Goal: Transaction & Acquisition: Purchase product/service

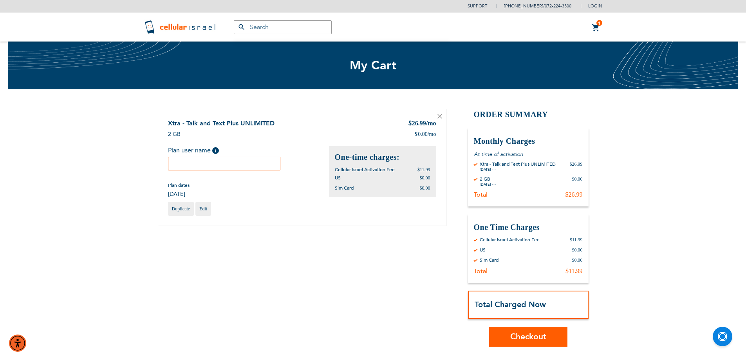
click at [233, 165] on input "text" at bounding box center [224, 164] width 113 height 14
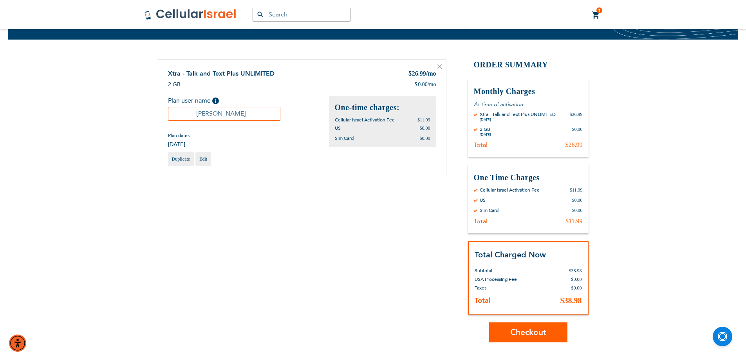
scroll to position [78, 0]
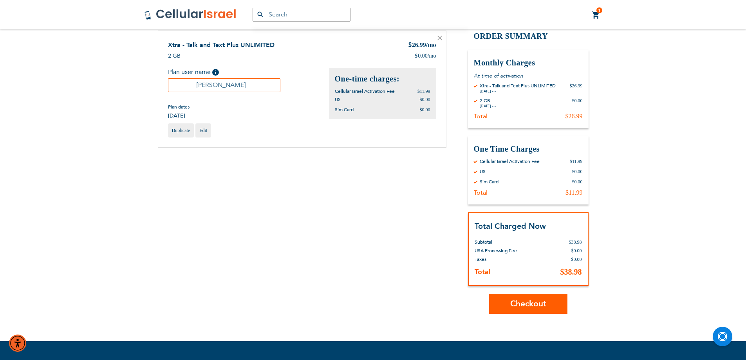
type input "[PERSON_NAME]"
click at [511, 309] on span "Checkout" at bounding box center [529, 303] width 36 height 11
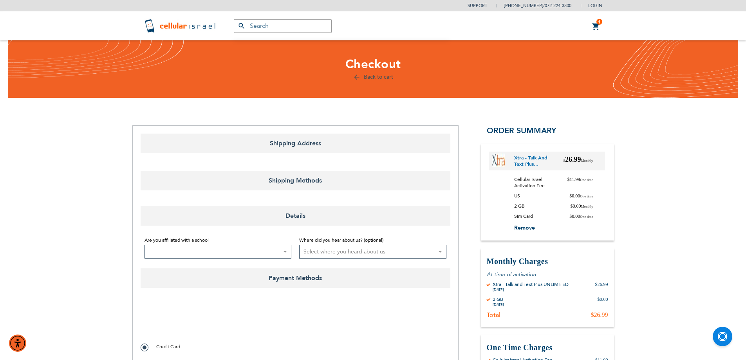
select select "US"
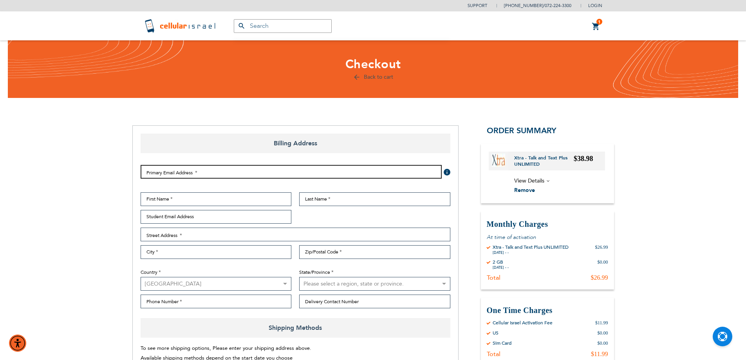
click at [206, 172] on input "Email Address" at bounding box center [291, 172] width 301 height 14
type input "yaakovblech@gmail.com"
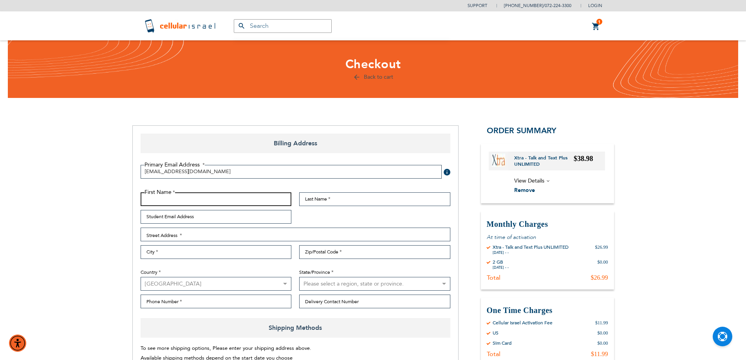
click at [203, 199] on input "First Name" at bounding box center [216, 199] width 151 height 14
type input "James"
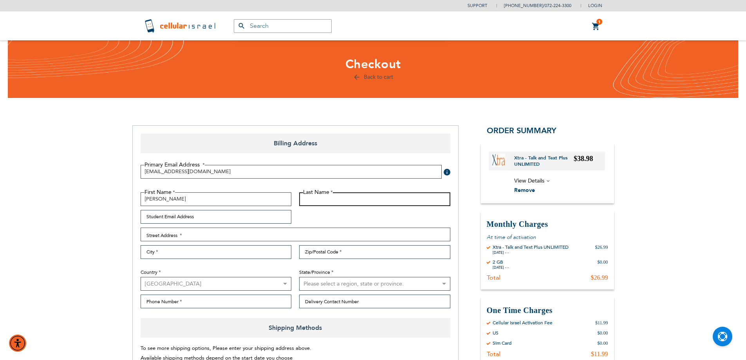
click at [336, 196] on input "Last Name" at bounding box center [374, 199] width 151 height 14
type input "Blech"
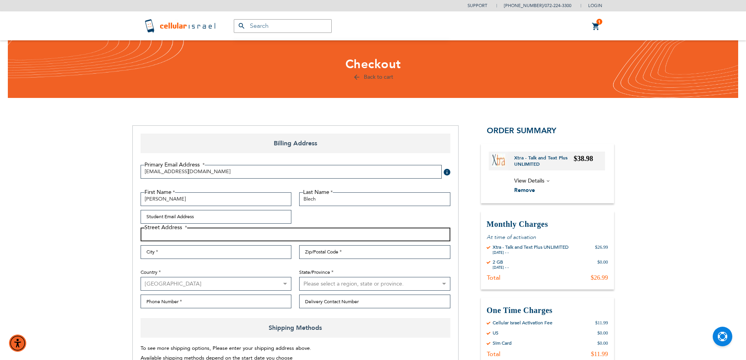
click at [192, 236] on input "Street Address: Line 1" at bounding box center [296, 235] width 310 height 14
type input "4 Mariner Way"
click at [166, 258] on input "City" at bounding box center [216, 252] width 151 height 14
type input "Monsey"
click at [315, 248] on input "Zip/Postal Code" at bounding box center [374, 252] width 151 height 14
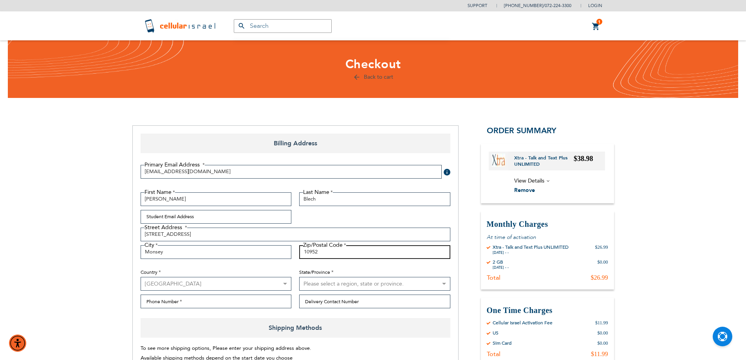
type input "10952"
click at [241, 287] on select "Australia Belgium Brazil Canada France Israel Mexico South Africa Switzerland U…" at bounding box center [216, 284] width 151 height 14
click at [305, 284] on select "Please select a region, state or province. Alabama Alaska American Samoa Arizon…" at bounding box center [374, 284] width 151 height 14
select select "43"
click at [299, 277] on select "Please select a region, state or province. Alabama Alaska American Samoa Arizon…" at bounding box center [374, 284] width 151 height 14
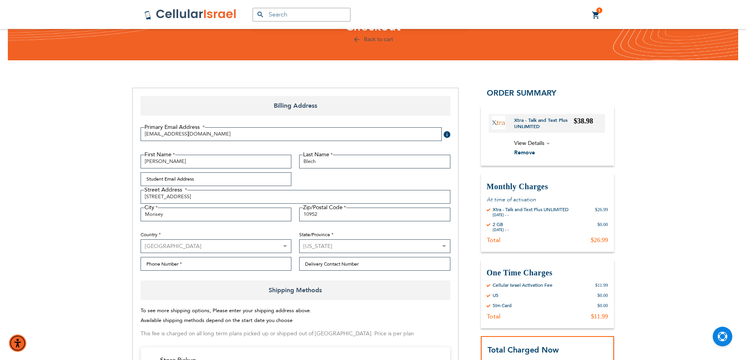
scroll to position [39, 0]
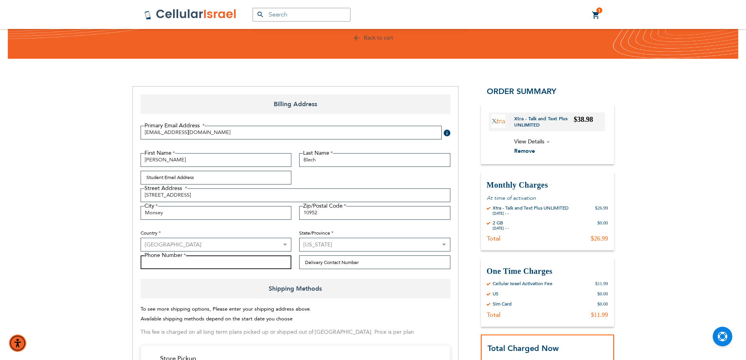
click at [272, 262] on input "Phone Number" at bounding box center [216, 262] width 151 height 14
type input "8456451044"
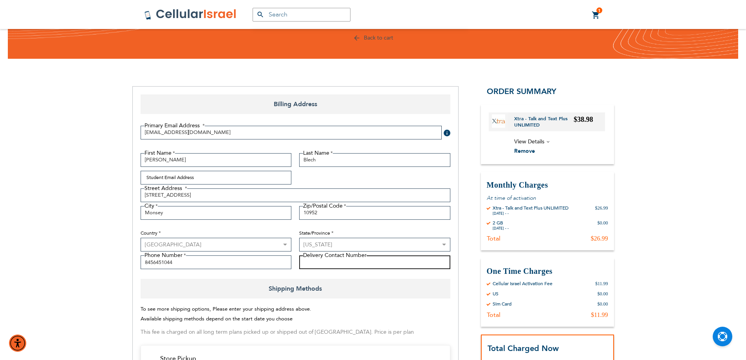
click at [362, 265] on input "Delivery Contact Number" at bounding box center [374, 262] width 151 height 14
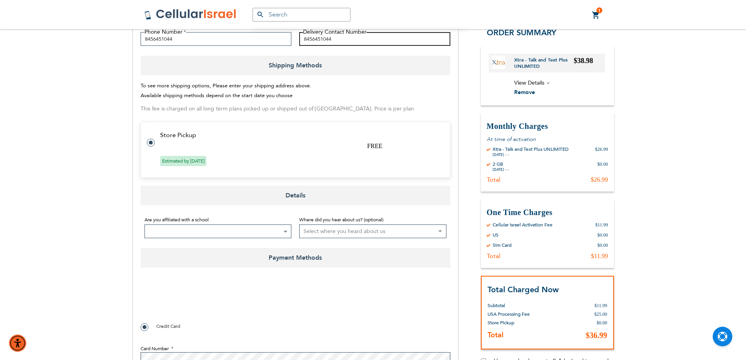
scroll to position [274, 0]
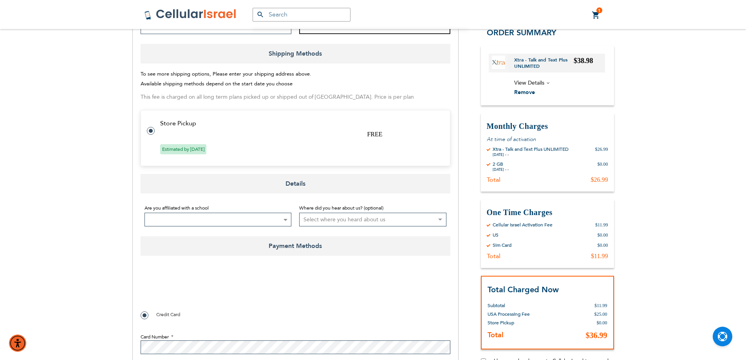
type input "8456451044"
checkbox input "true"
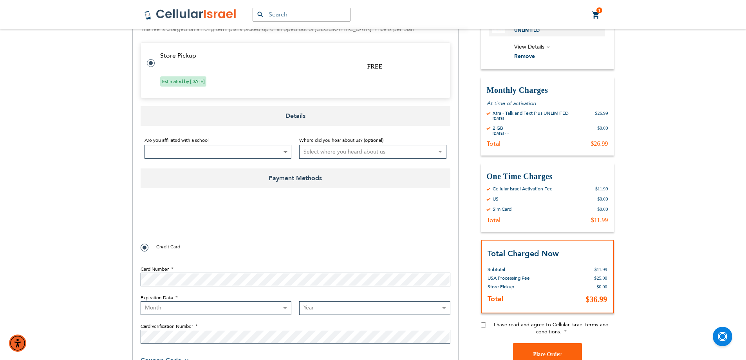
scroll to position [353, 0]
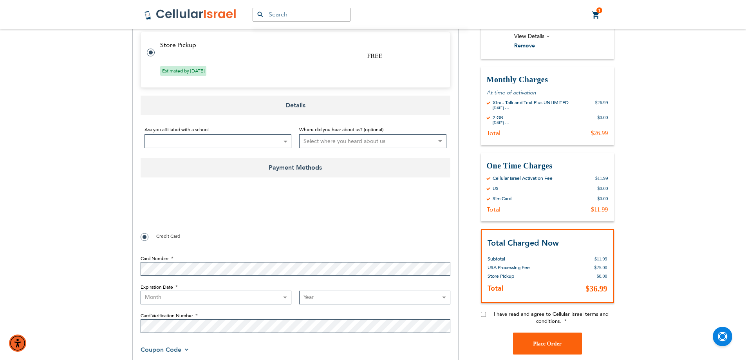
click at [267, 300] on select "Month 01 - January 02 - February 03 - March 04 - April 05 - May 06 - June 07 - …" at bounding box center [216, 298] width 151 height 14
select select "8"
click at [141, 291] on select "Month 01 - January 02 - February 03 - March 04 - April 05 - May 06 - June 07 - …" at bounding box center [216, 298] width 151 height 14
click at [311, 297] on select "Year 2025 2026 2027 2028 2029 2030 2031 2032 2033 2034 2035 2036 2037 2038 2039…" at bounding box center [374, 298] width 151 height 14
select select "2030"
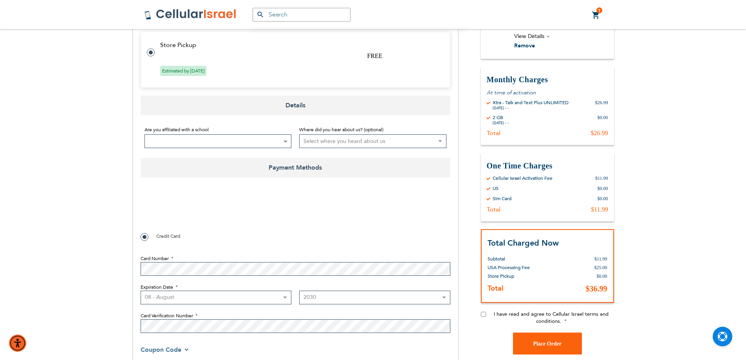
click at [299, 291] on select "Year 2025 2026 2027 2028 2029 2030 2031 2032 2033 2034 2035 2036 2037 2038 2039…" at bounding box center [374, 298] width 151 height 14
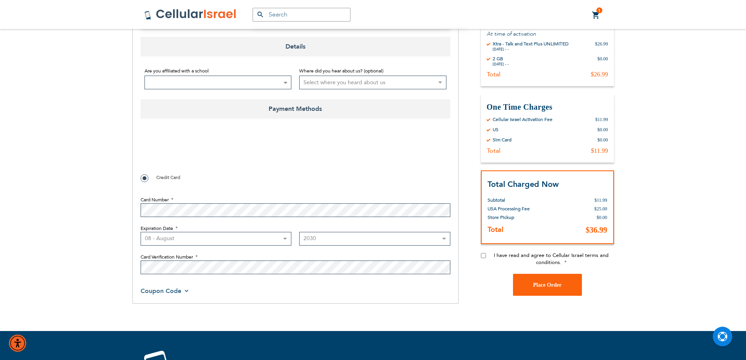
scroll to position [431, 0]
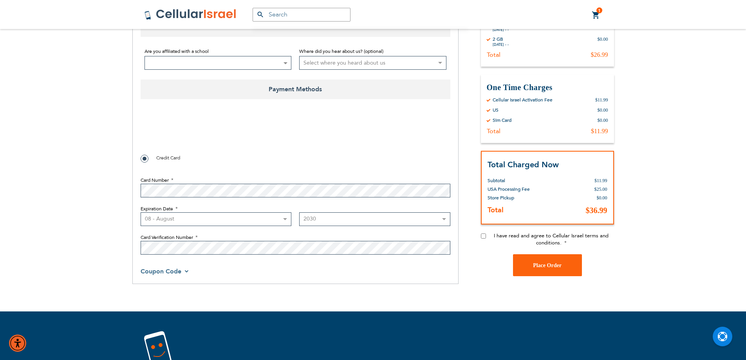
click at [485, 236] on input "I have read and agree to Cellular Israel terms and conditions." at bounding box center [483, 236] width 5 height 5
checkbox input "true"
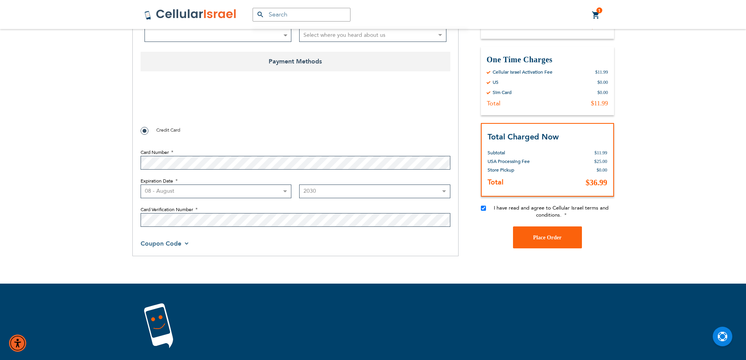
scroll to position [470, 0]
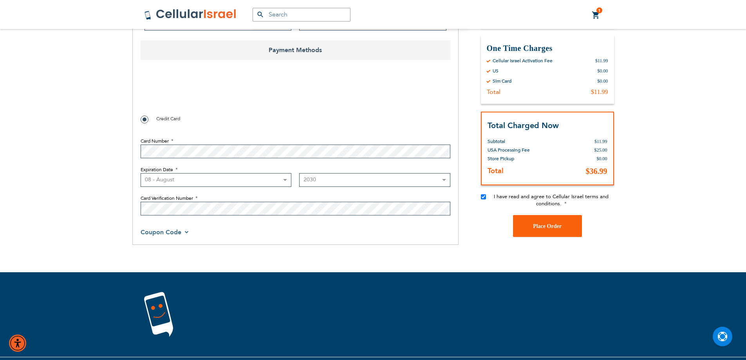
checkbox input "true"
click at [526, 225] on button "Place Order" at bounding box center [547, 226] width 69 height 22
